Goal: Information Seeking & Learning: Find specific page/section

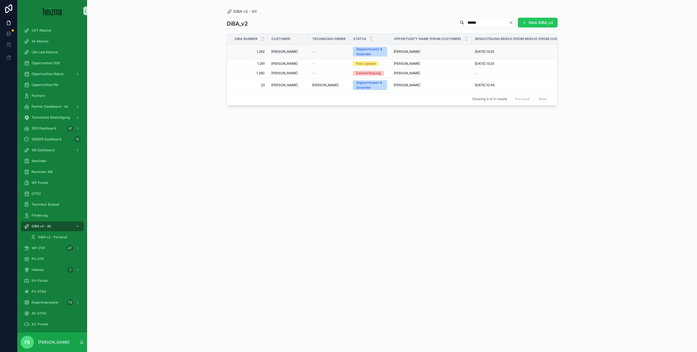
click at [282, 50] on span "[PERSON_NAME]" at bounding box center [284, 52] width 26 height 4
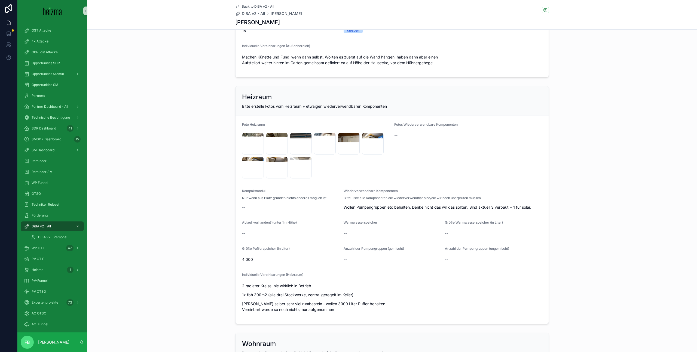
scroll to position [756, 0]
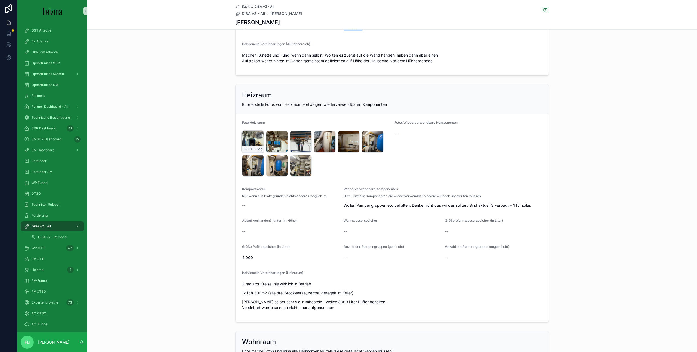
click at [253, 140] on div "B3ED14ED-3648-47DC-BCDA-5AC99724AC57_1_105_c .jpeg" at bounding box center [253, 142] width 22 height 22
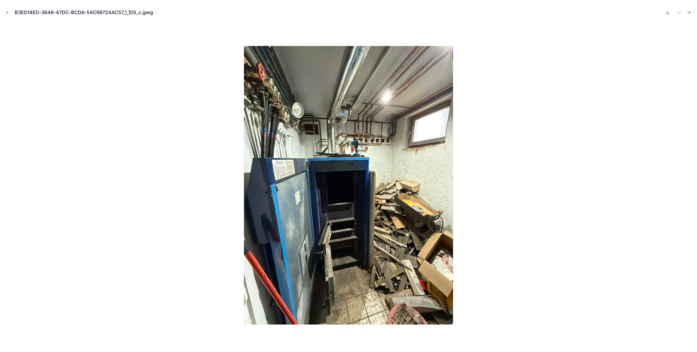
click at [675, 169] on div at bounding box center [348, 185] width 688 height 325
click at [688, 13] on icon "Next file" at bounding box center [688, 13] width 3 height 0
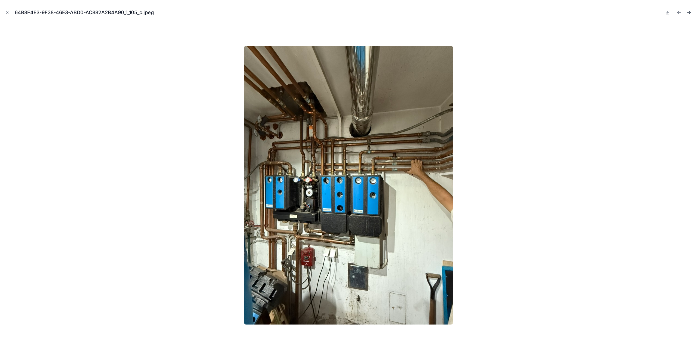
click at [688, 13] on icon "Next file" at bounding box center [688, 12] width 5 height 5
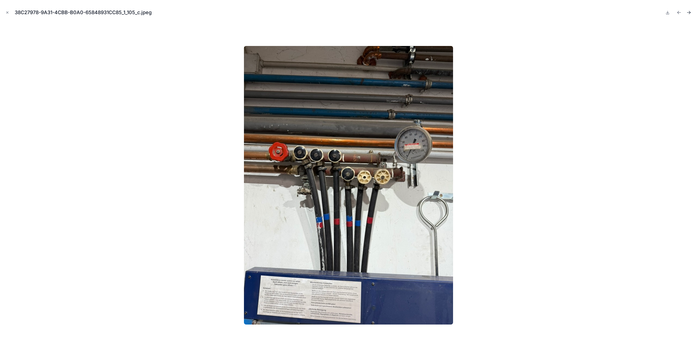
click at [691, 10] on button "Next file" at bounding box center [689, 13] width 8 height 8
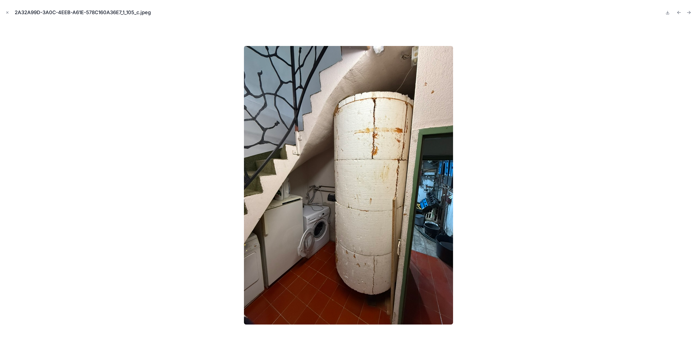
click at [691, 10] on button "Next file" at bounding box center [689, 13] width 8 height 8
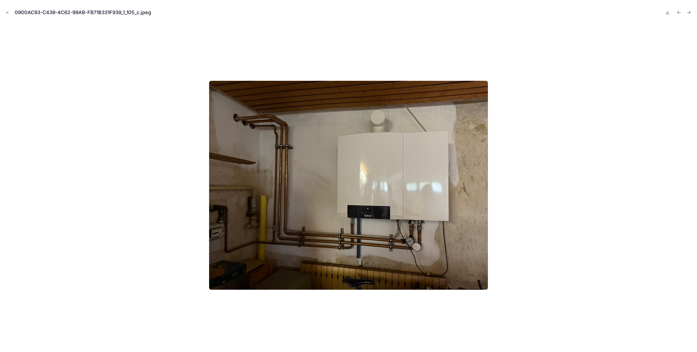
click at [691, 10] on button "Next file" at bounding box center [689, 13] width 8 height 8
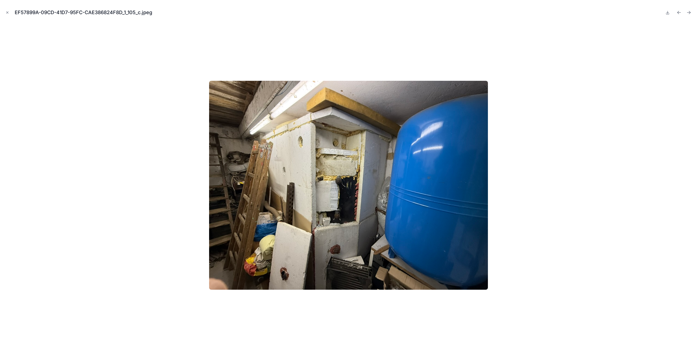
click at [691, 10] on button "Next file" at bounding box center [689, 13] width 8 height 8
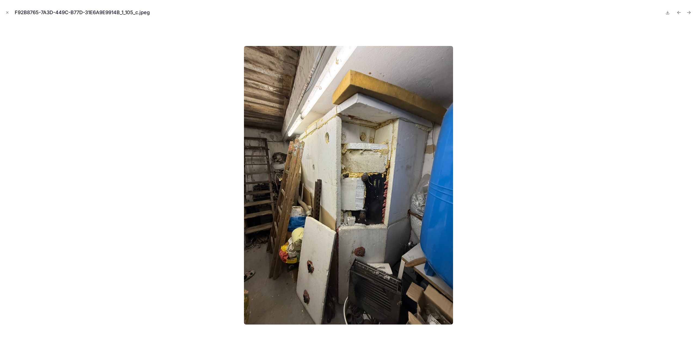
click at [691, 10] on button "Next file" at bounding box center [689, 13] width 8 height 8
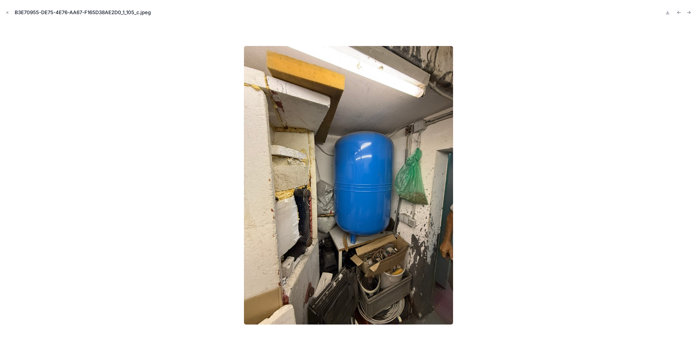
click at [691, 10] on button "Next file" at bounding box center [689, 13] width 8 height 8
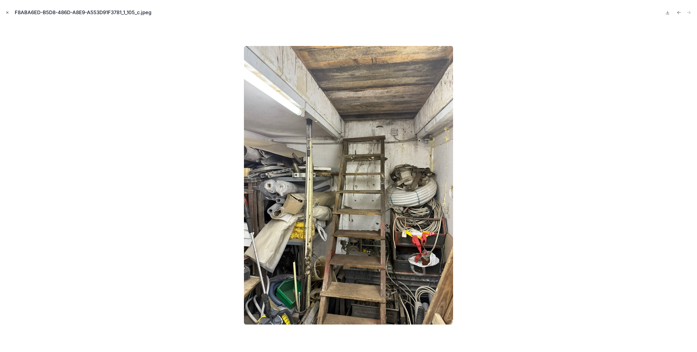
click at [6, 13] on icon "Close modal" at bounding box center [7, 13] width 4 height 4
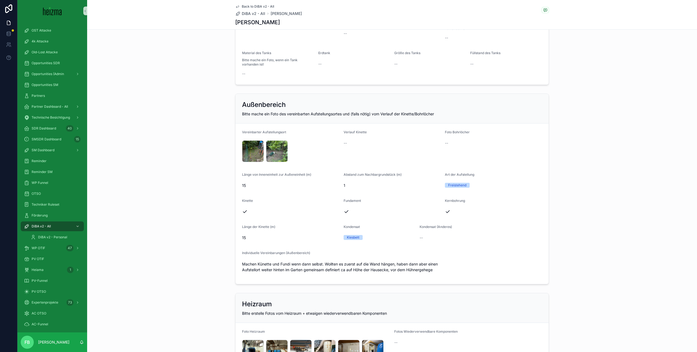
scroll to position [551, 0]
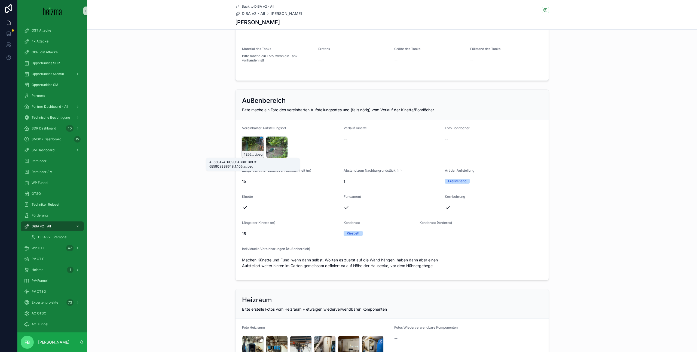
click at [249, 152] on span "4E560474-6C9C-4BB0-BBF3-6E58C8BB8648_1_105_c" at bounding box center [249, 154] width 12 height 4
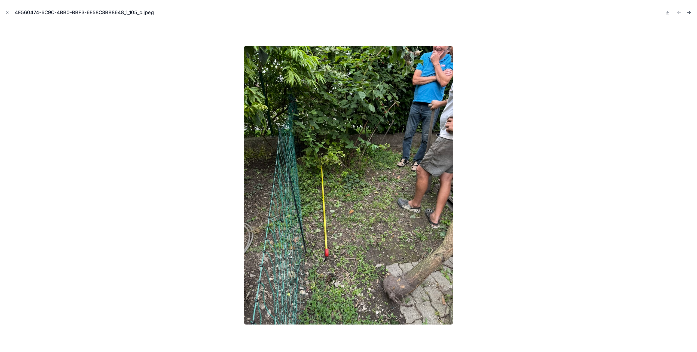
click at [689, 12] on icon "Next file" at bounding box center [688, 12] width 5 height 5
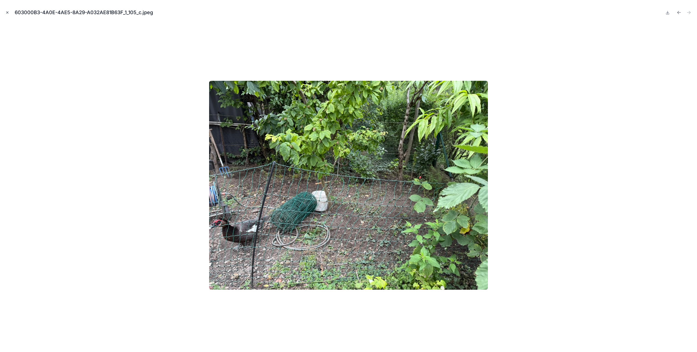
click at [9, 11] on icon "Close modal" at bounding box center [7, 13] width 4 height 4
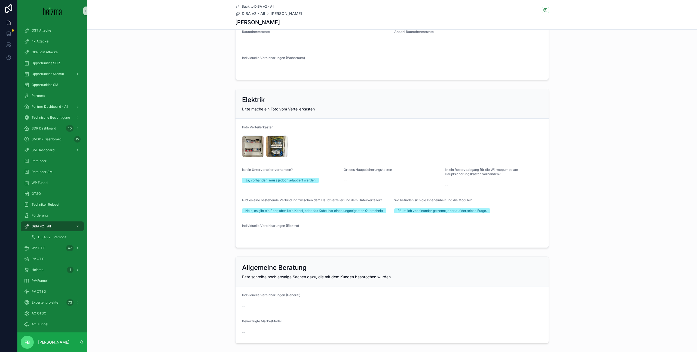
scroll to position [1119, 0]
click at [254, 145] on div "C86B9877-0FE2-4A8D-BF2C-F9CCA20C262B_1_105_c .jpeg" at bounding box center [253, 147] width 22 height 22
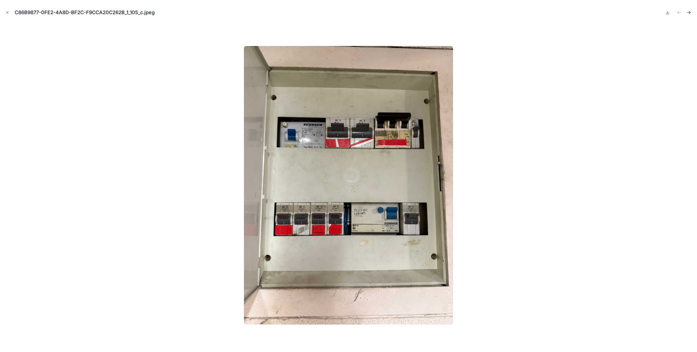
click at [688, 12] on icon "Next file" at bounding box center [688, 12] width 5 height 5
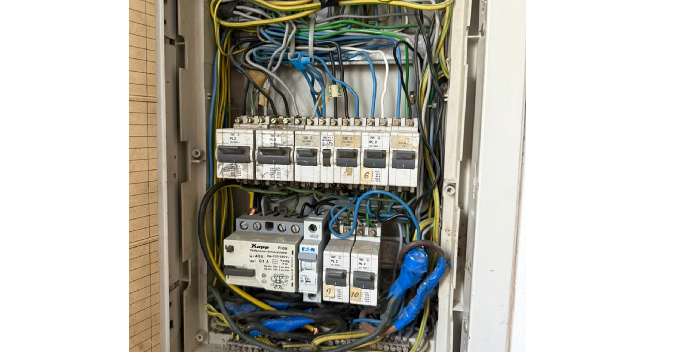
click at [374, 247] on img at bounding box center [348, 185] width 209 height 279
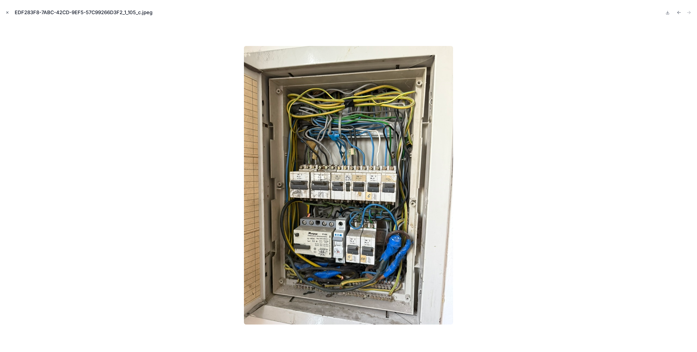
click at [7, 13] on icon "Close modal" at bounding box center [7, 13] width 4 height 4
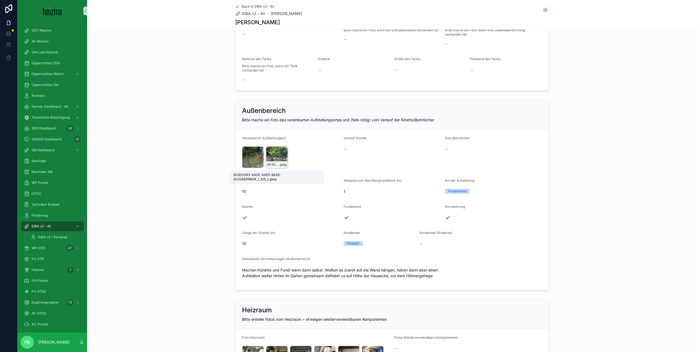
click at [279, 165] on div "603000B3-4A0E-4AE5-8A29-A032AE81B63F_1_105_c .jpeg" at bounding box center [276, 164] width 21 height 7
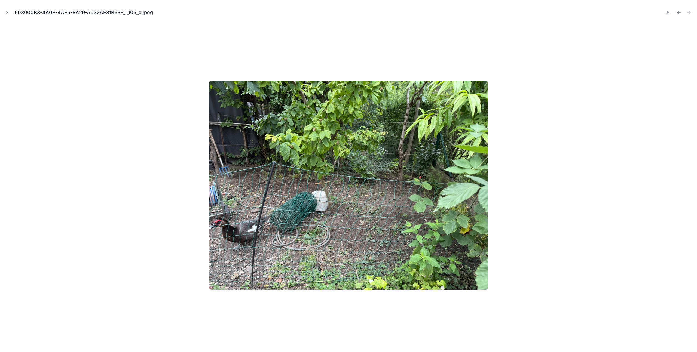
scroll to position [266, 0]
click at [7, 14] on icon "Close modal" at bounding box center [7, 13] width 4 height 4
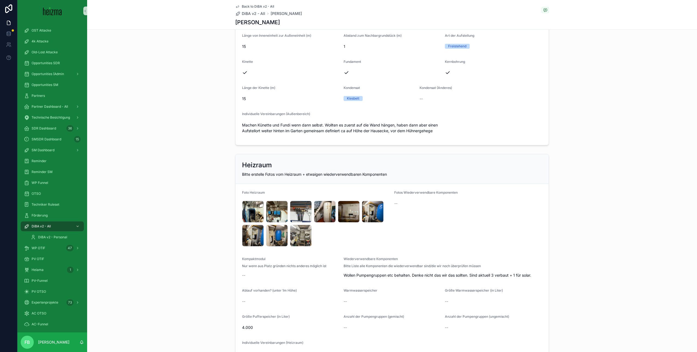
scroll to position [686, 0]
click at [250, 210] on div "B3ED14ED-3648-47DC-BCDA-5AC99724AC57_1_105_c .jpeg" at bounding box center [253, 212] width 22 height 22
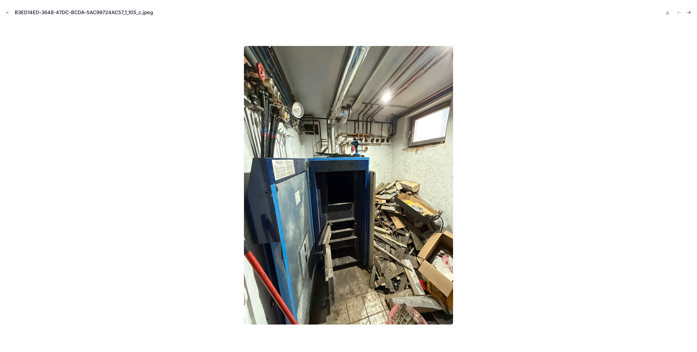
click at [689, 11] on icon "Next file" at bounding box center [689, 11] width 1 height 1
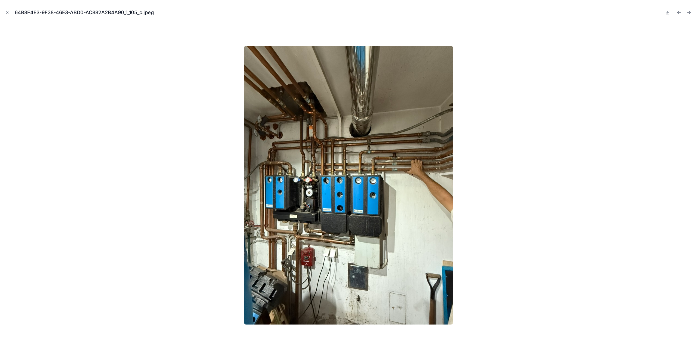
click at [689, 11] on icon "Next file" at bounding box center [689, 11] width 1 height 1
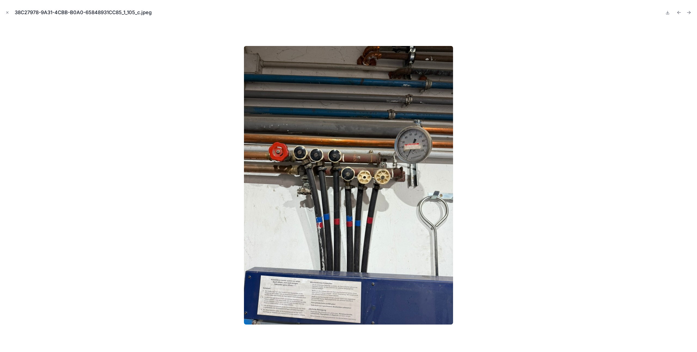
click at [689, 11] on icon "Next file" at bounding box center [689, 11] width 1 height 1
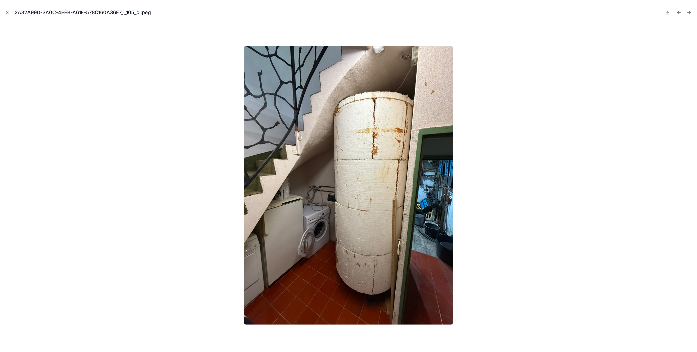
click at [689, 11] on icon "Next file" at bounding box center [689, 11] width 1 height 1
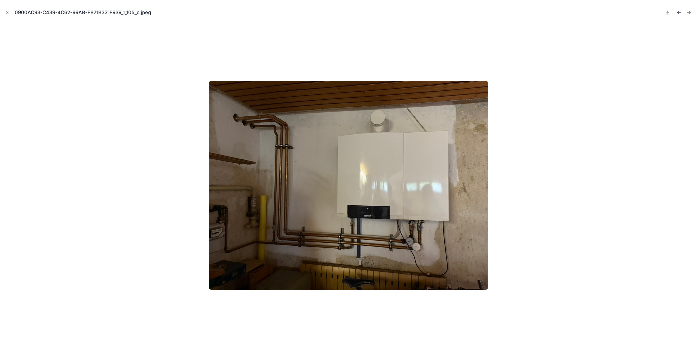
click at [680, 13] on icon "Previous file" at bounding box center [678, 12] width 5 height 5
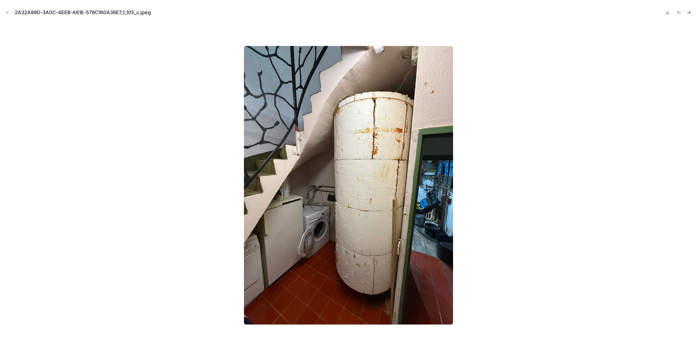
click at [686, 13] on icon "Next file" at bounding box center [688, 12] width 5 height 5
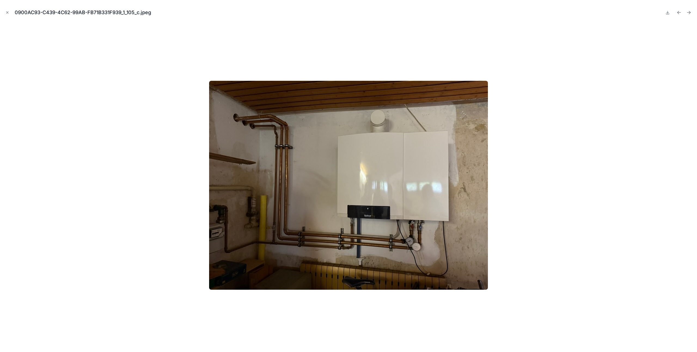
click at [686, 13] on icon "Next file" at bounding box center [688, 12] width 5 height 5
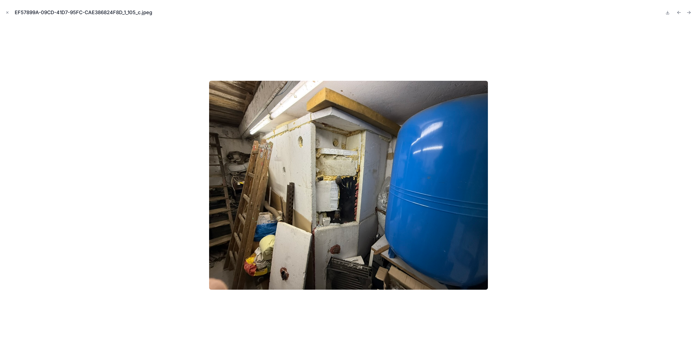
click at [686, 16] on div "EF57899A-09CD-41D7-95FC-CAE386824F8D_1_105_c.jpeg" at bounding box center [348, 12] width 688 height 16
click at [689, 14] on icon "Next file" at bounding box center [688, 12] width 5 height 5
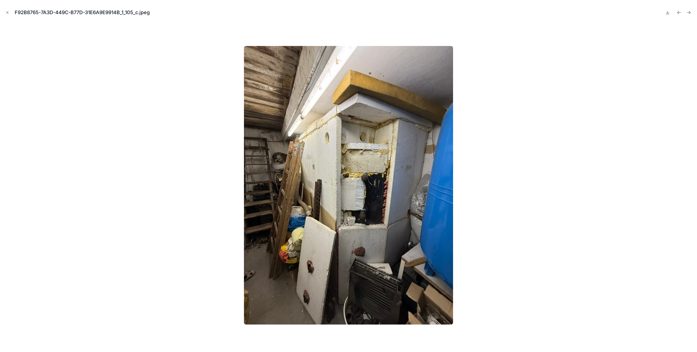
click at [689, 14] on icon "Next file" at bounding box center [688, 12] width 5 height 5
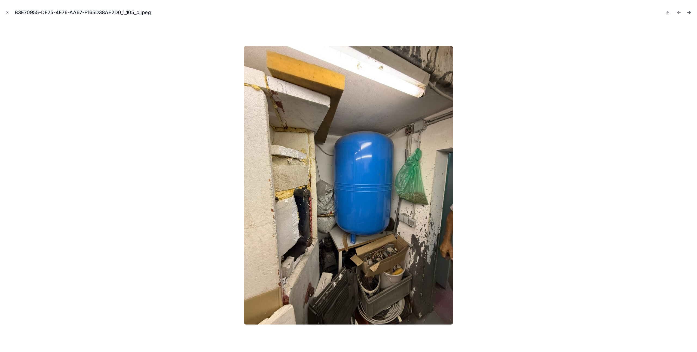
click at [690, 13] on icon "Next file" at bounding box center [688, 12] width 5 height 5
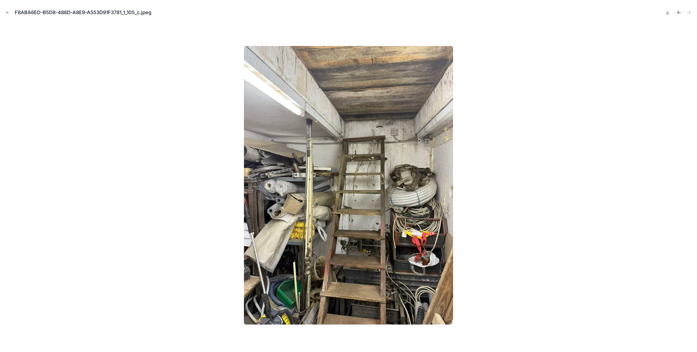
click at [676, 12] on icon "Previous file" at bounding box center [678, 12] width 5 height 5
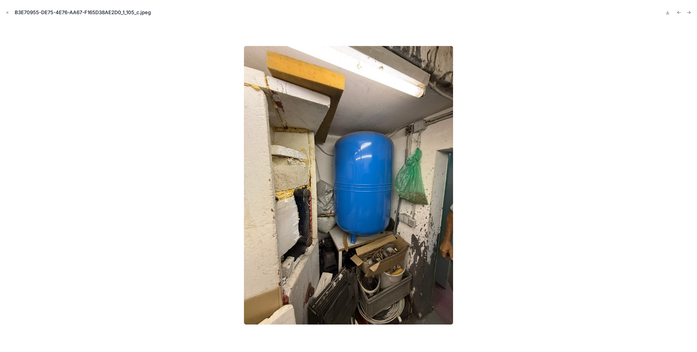
click at [676, 12] on icon "Previous file" at bounding box center [678, 12] width 5 height 5
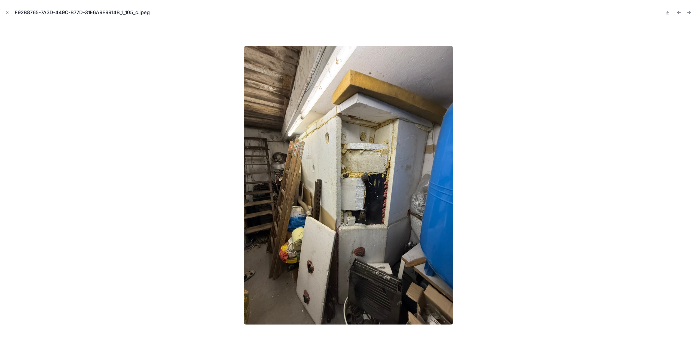
click at [676, 12] on icon "Previous file" at bounding box center [678, 12] width 5 height 5
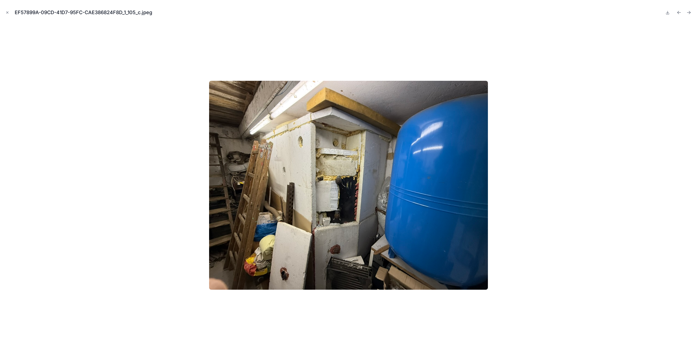
click at [676, 12] on icon "Previous file" at bounding box center [678, 12] width 5 height 5
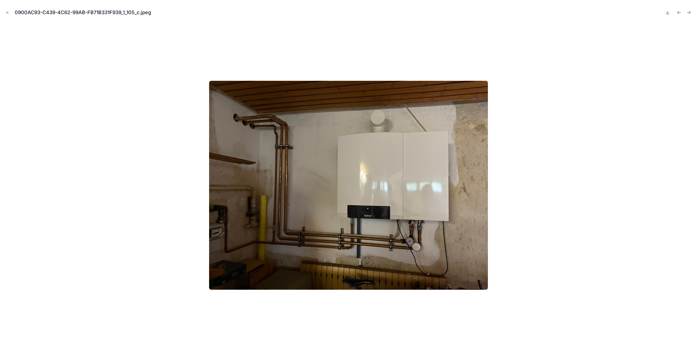
click at [676, 12] on icon "Previous file" at bounding box center [678, 12] width 5 height 5
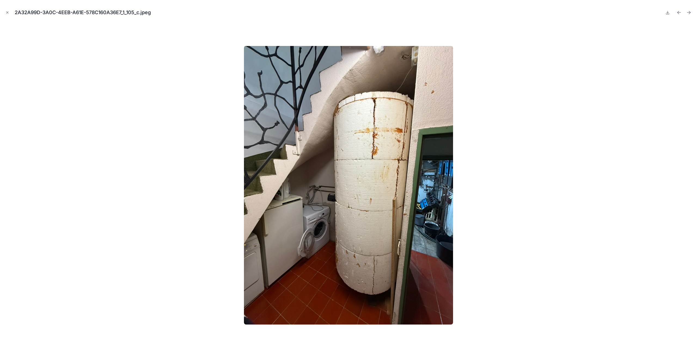
click at [676, 12] on icon "Previous file" at bounding box center [678, 12] width 5 height 5
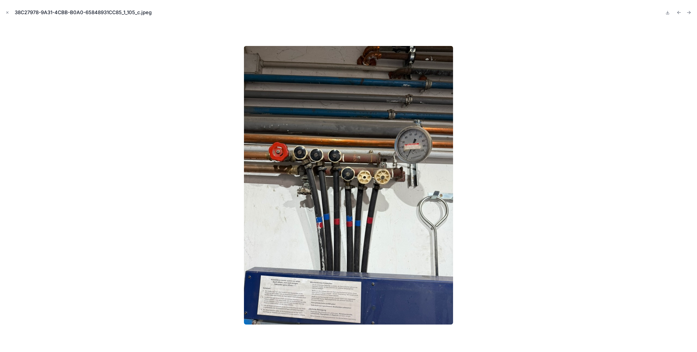
click at [676, 12] on icon "Previous file" at bounding box center [678, 12] width 5 height 5
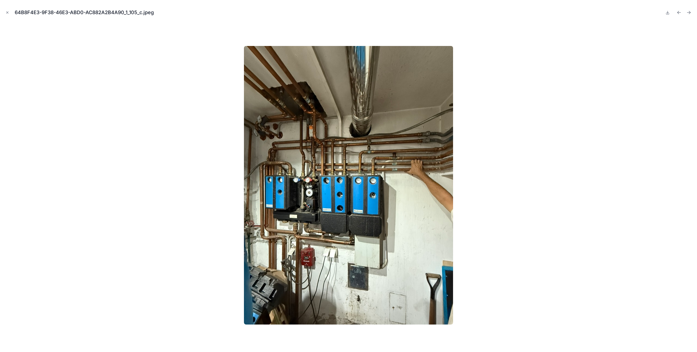
click at [676, 12] on icon "Previous file" at bounding box center [678, 12] width 5 height 5
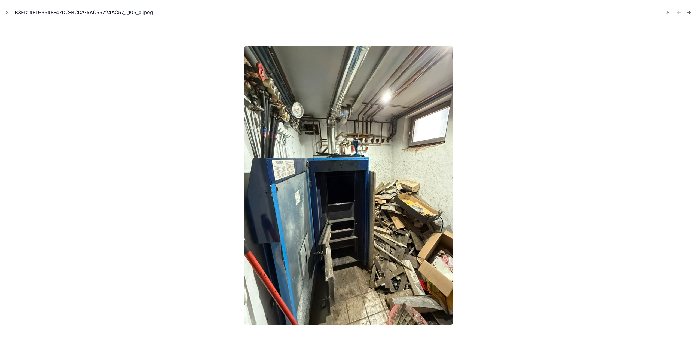
click at [690, 14] on icon "Next file" at bounding box center [688, 12] width 5 height 5
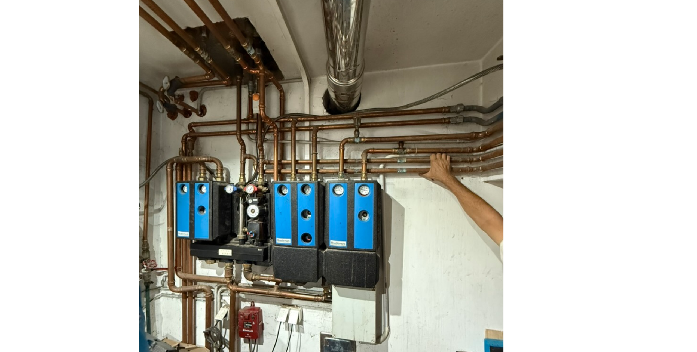
drag, startPoint x: 399, startPoint y: 209, endPoint x: 401, endPoint y: 196, distance: 13.7
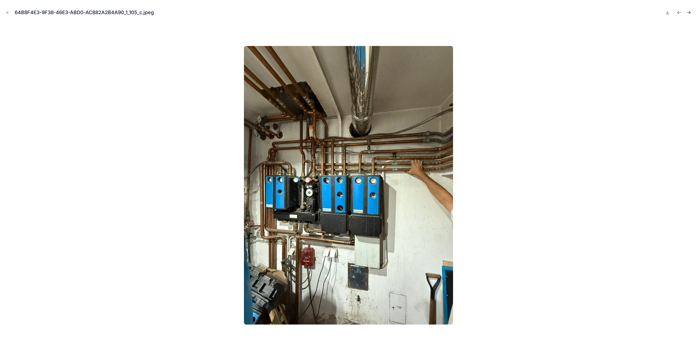
click at [691, 13] on icon "Next file" at bounding box center [688, 12] width 5 height 5
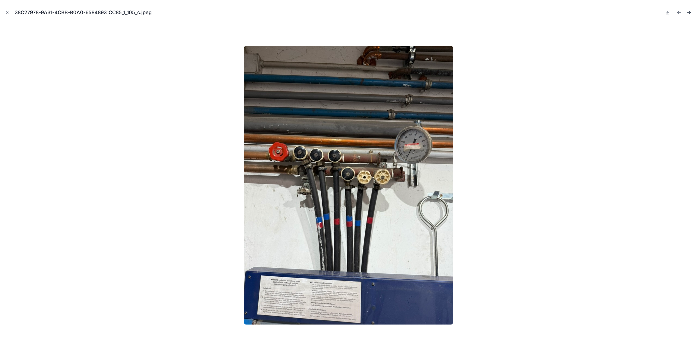
click at [691, 12] on icon "Next file" at bounding box center [688, 12] width 5 height 5
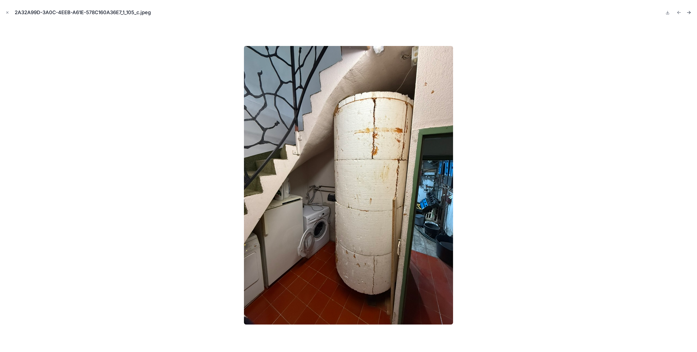
click at [690, 10] on icon "Next file" at bounding box center [688, 12] width 5 height 5
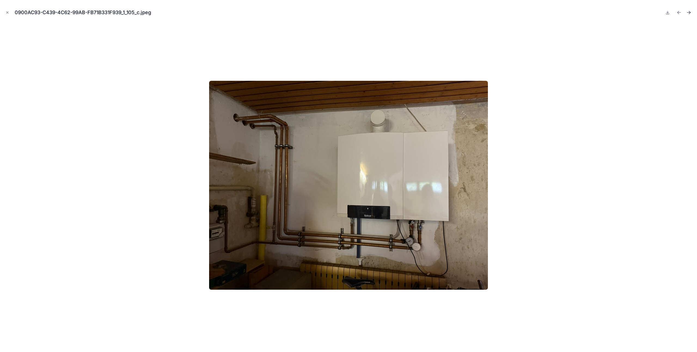
click at [687, 14] on icon "Next file" at bounding box center [688, 12] width 5 height 5
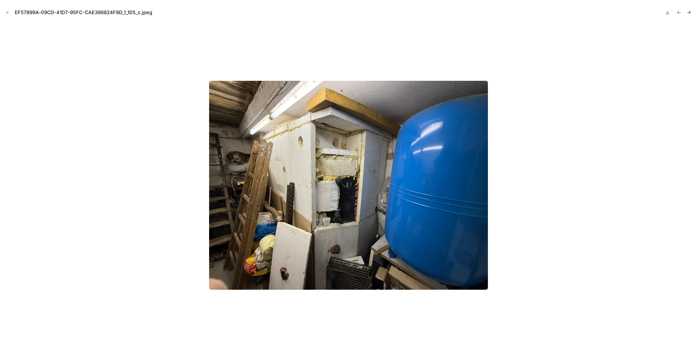
click at [687, 12] on icon "Next file" at bounding box center [688, 12] width 5 height 5
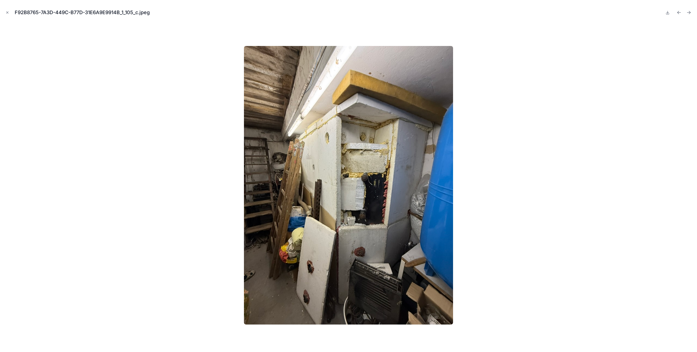
click at [687, 12] on icon "Next file" at bounding box center [688, 12] width 5 height 5
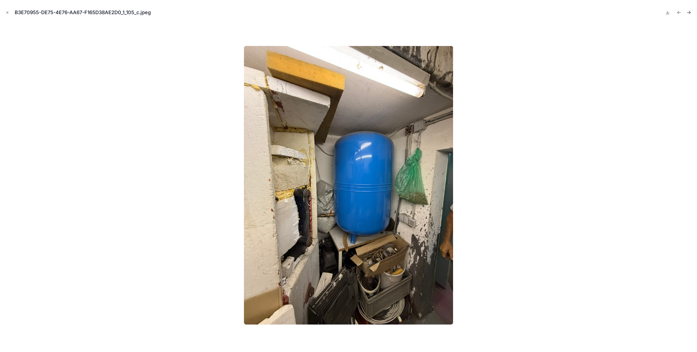
click at [691, 12] on icon "Next file" at bounding box center [688, 12] width 5 height 5
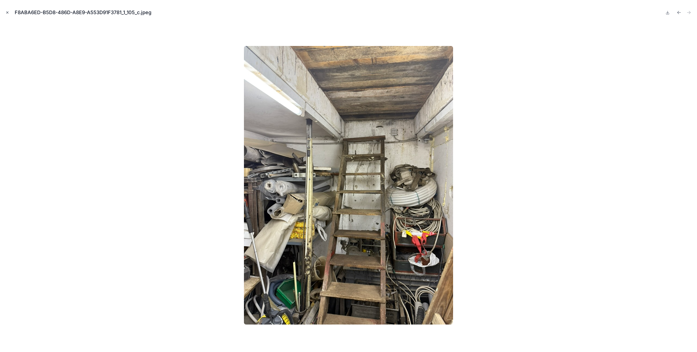
click at [6, 13] on icon "Close modal" at bounding box center [7, 13] width 4 height 4
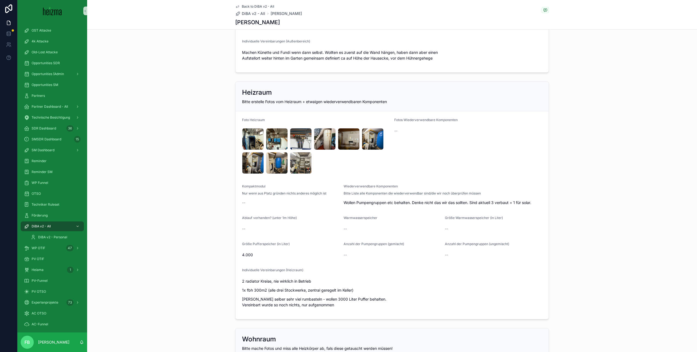
scroll to position [758, 0]
click at [248, 133] on div "B3ED14ED-3648-47DC-BCDA-5AC99724AC57_1_105_c .jpeg" at bounding box center [253, 139] width 22 height 22
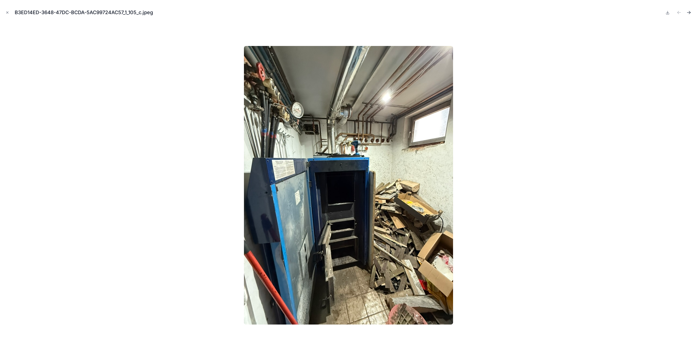
click at [690, 11] on icon "Next file" at bounding box center [688, 12] width 5 height 5
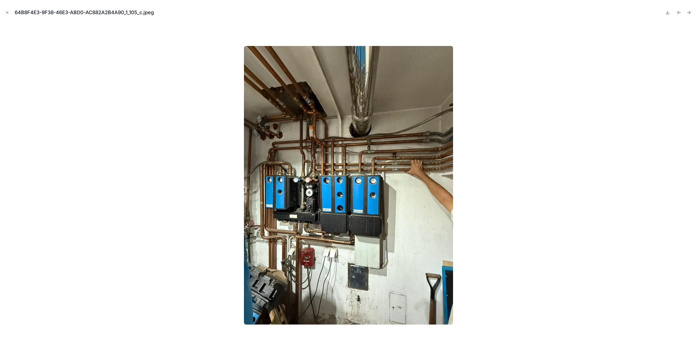
click at [690, 11] on icon "Next file" at bounding box center [688, 12] width 5 height 5
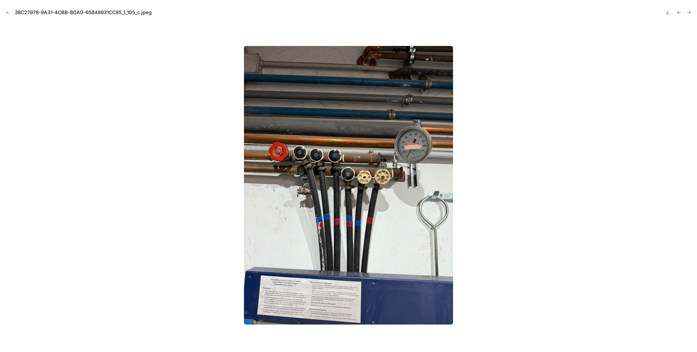
click at [690, 11] on icon "Next file" at bounding box center [688, 12] width 5 height 5
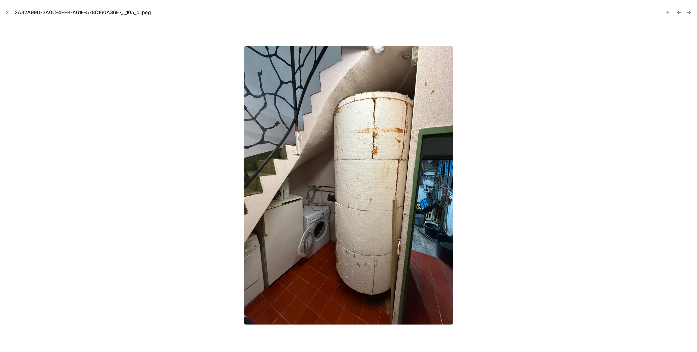
click at [690, 11] on icon "Next file" at bounding box center [688, 12] width 5 height 5
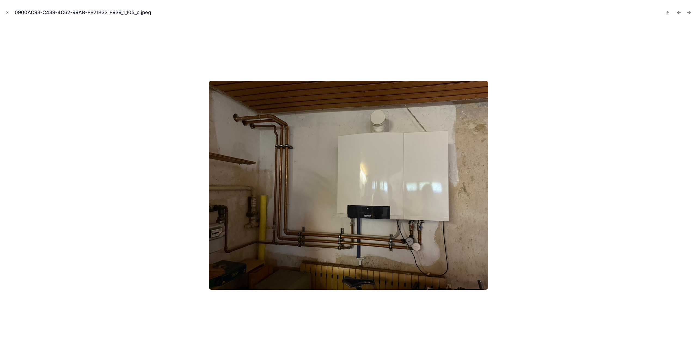
click at [690, 11] on icon "Next file" at bounding box center [688, 12] width 5 height 5
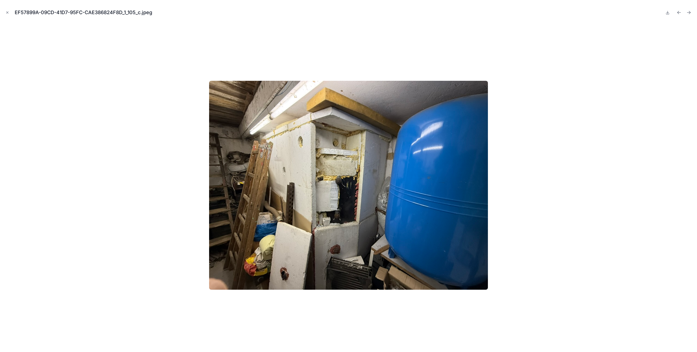
click at [690, 11] on icon "Next file" at bounding box center [688, 12] width 5 height 5
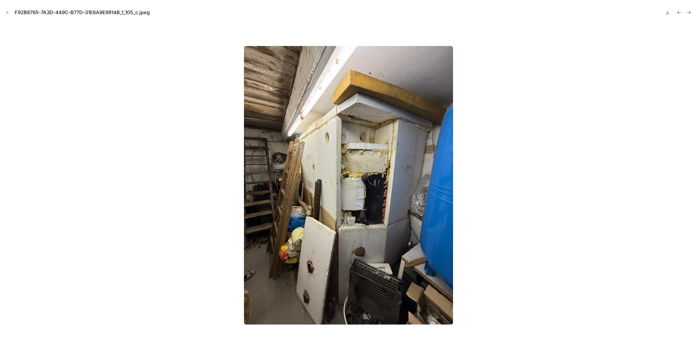
click at [690, 11] on icon "Next file" at bounding box center [688, 12] width 5 height 5
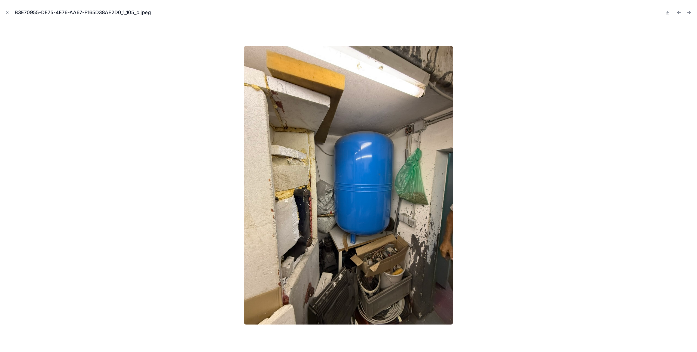
click at [690, 11] on icon "Next file" at bounding box center [688, 12] width 5 height 5
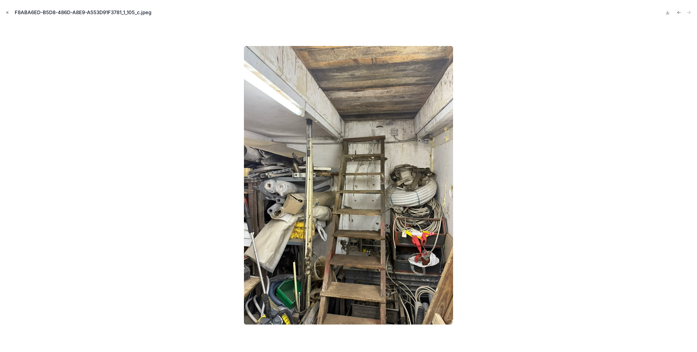
click at [6, 13] on icon "Close modal" at bounding box center [7, 13] width 4 height 4
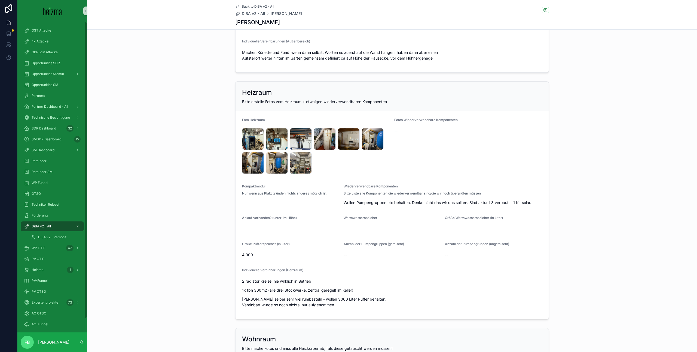
click at [213, 179] on div "Heizraum Bitte erstelle Fotos vom Heizraum + etwaigen wiederverwendbaren Kompon…" at bounding box center [392, 200] width 610 height 243
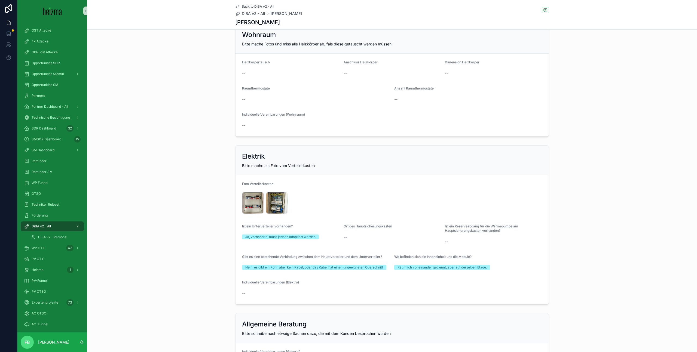
scroll to position [1078, 0]
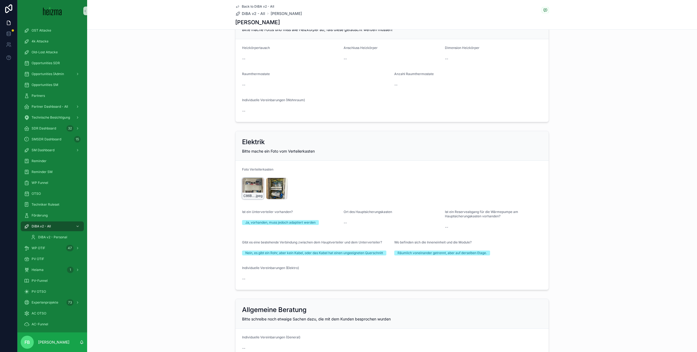
click at [250, 185] on div "C86B9877-0FE2-4A8D-BF2C-F9CCA20C262B_1_105_c .jpeg" at bounding box center [253, 189] width 22 height 22
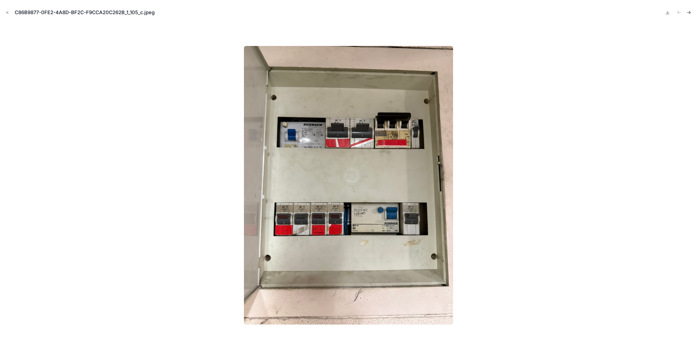
click at [687, 12] on icon "Next file" at bounding box center [688, 12] width 5 height 5
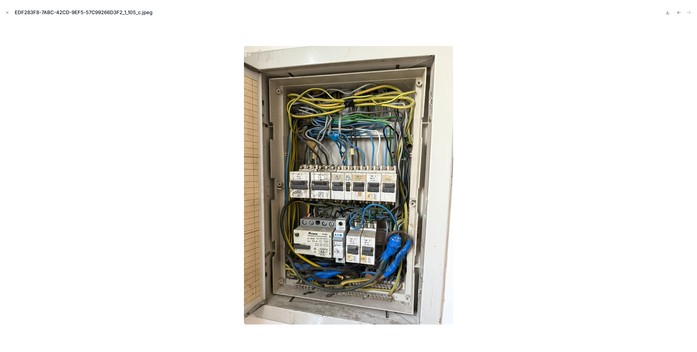
scroll to position [1078, 0]
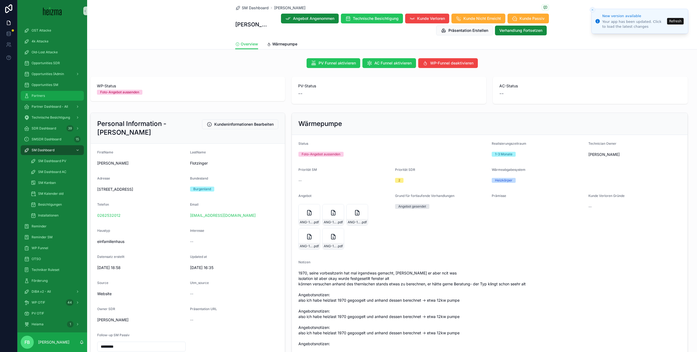
click at [44, 95] on span "Partners" at bounding box center [38, 96] width 13 height 4
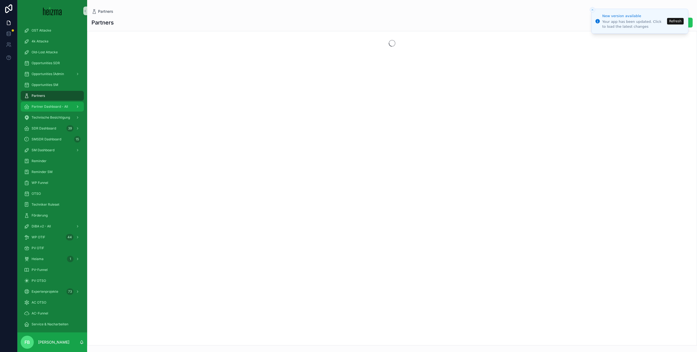
click at [42, 108] on span "Partner Dashboard - All" at bounding box center [50, 107] width 36 height 4
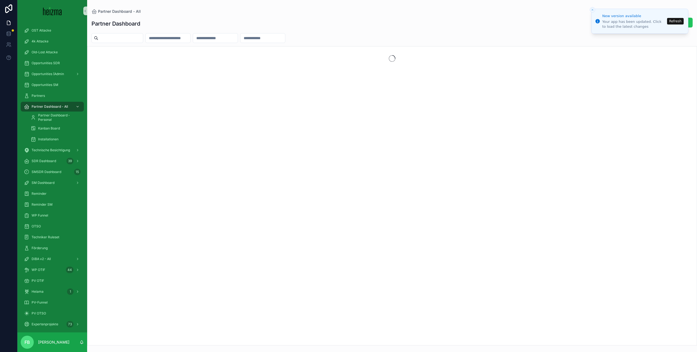
click at [133, 39] on input "scrollable content" at bounding box center [120, 38] width 45 height 8
type input "******"
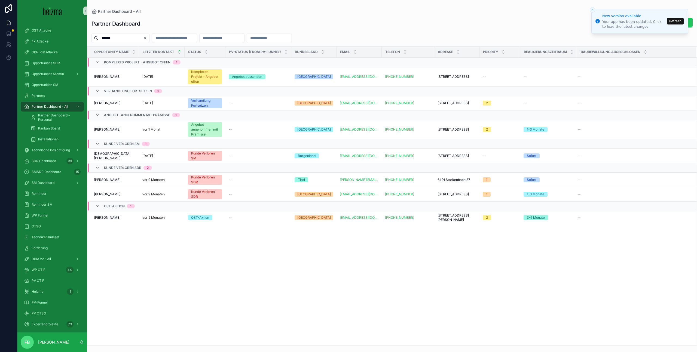
click at [591, 9] on icon "Close toast" at bounding box center [592, 9] width 3 height 3
click at [111, 130] on span "[PERSON_NAME]" at bounding box center [107, 129] width 26 height 4
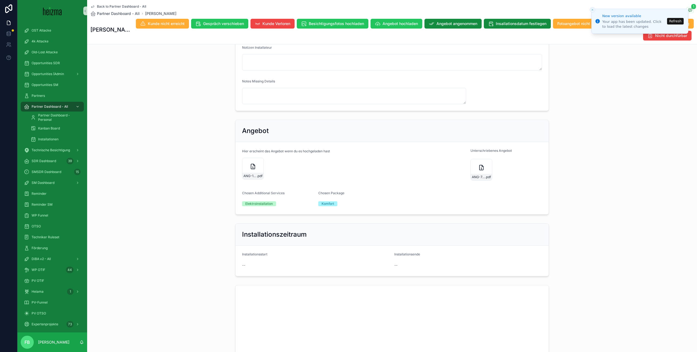
scroll to position [659, 0]
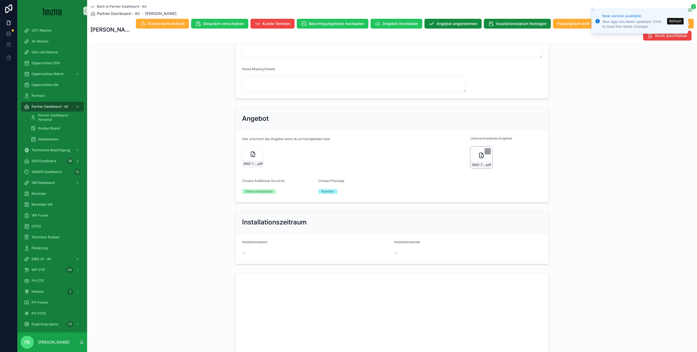
click at [478, 156] on icon "scrollable content" at bounding box center [481, 155] width 7 height 7
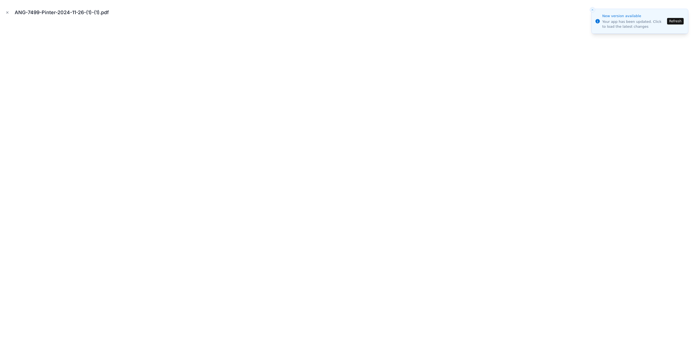
scroll to position [659, 0]
click at [8, 14] on icon "Close modal" at bounding box center [7, 13] width 4 height 4
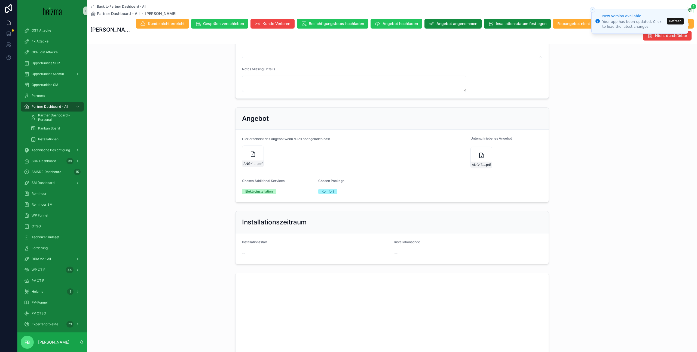
click at [51, 108] on span "Partner Dashboard - All" at bounding box center [50, 107] width 36 height 4
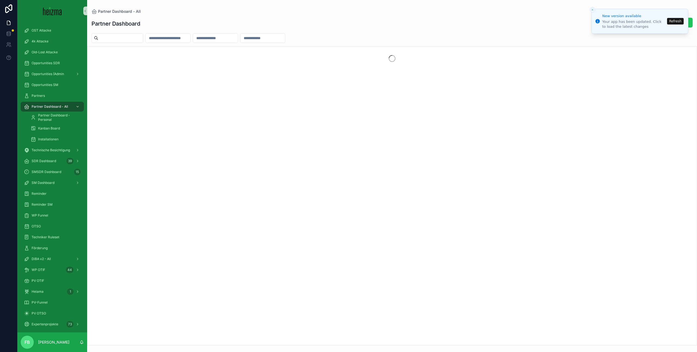
click at [677, 21] on button "Refresh" at bounding box center [675, 21] width 17 height 7
click at [117, 40] on input "scrollable content" at bounding box center [120, 38] width 45 height 8
type input "*******"
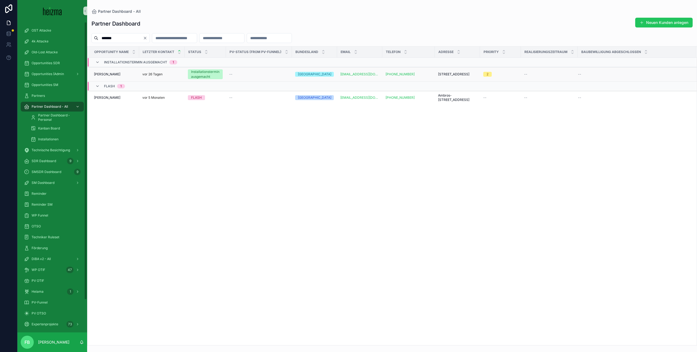
click at [119, 74] on div "Andreas Stieger Andreas Stieger" at bounding box center [115, 74] width 42 height 4
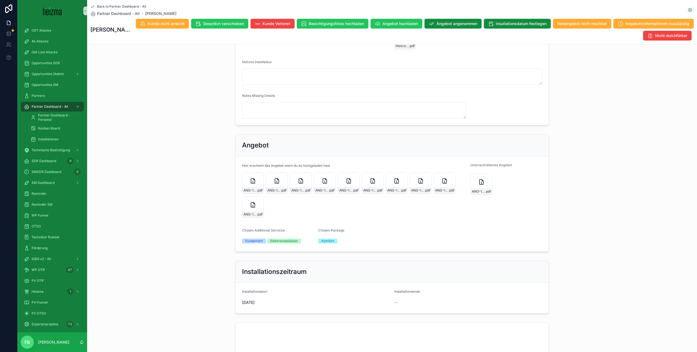
scroll to position [1133, 0]
click at [483, 183] on icon "scrollable content" at bounding box center [481, 180] width 7 height 7
